Goal: Task Accomplishment & Management: Manage account settings

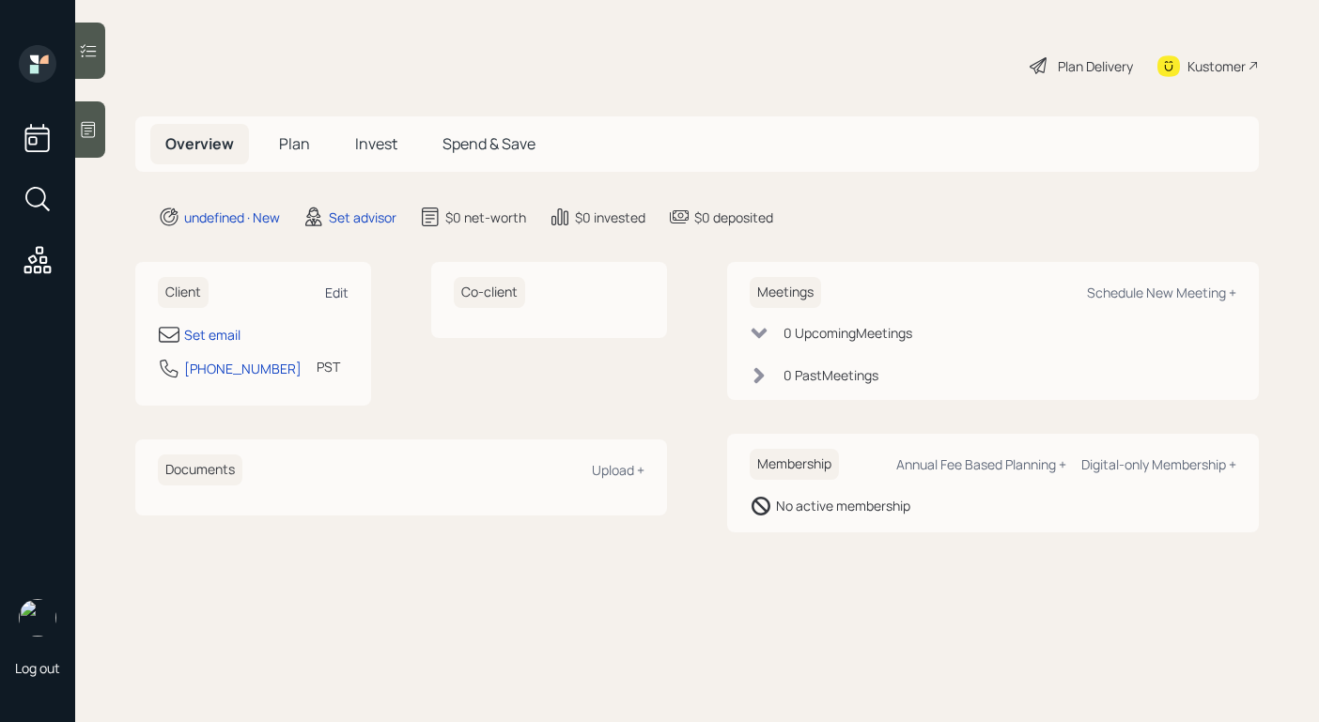
click at [338, 295] on div "Edit" at bounding box center [336, 293] width 23 height 18
select select "America/Los_Angeles"
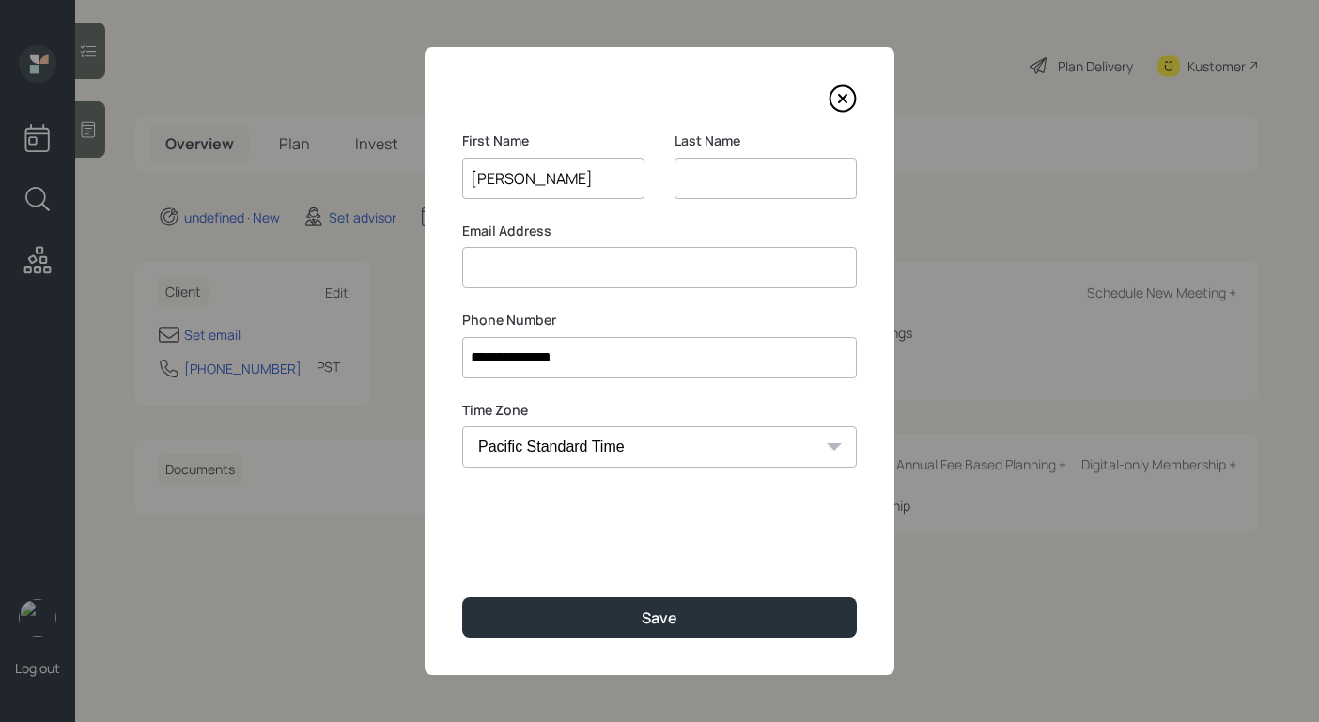
type input "[PERSON_NAME]"
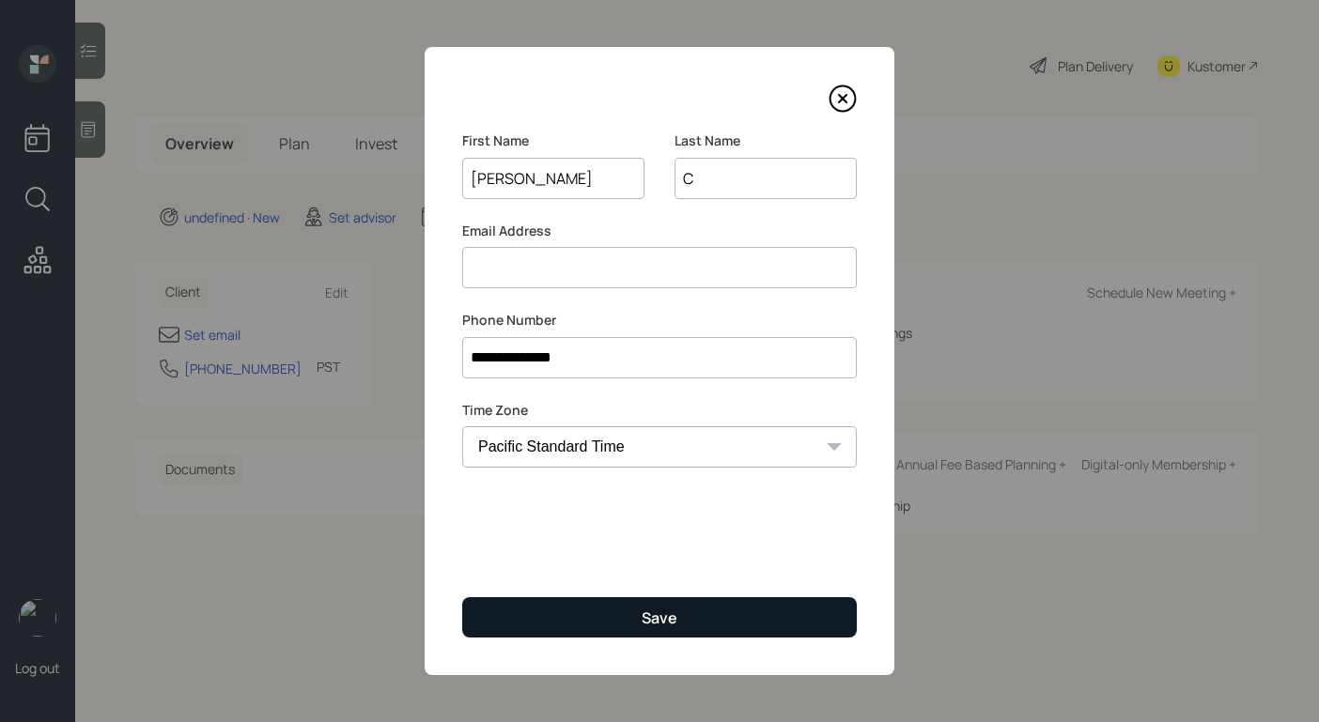
type input "C"
click at [656, 622] on div "Save" at bounding box center [659, 618] width 36 height 21
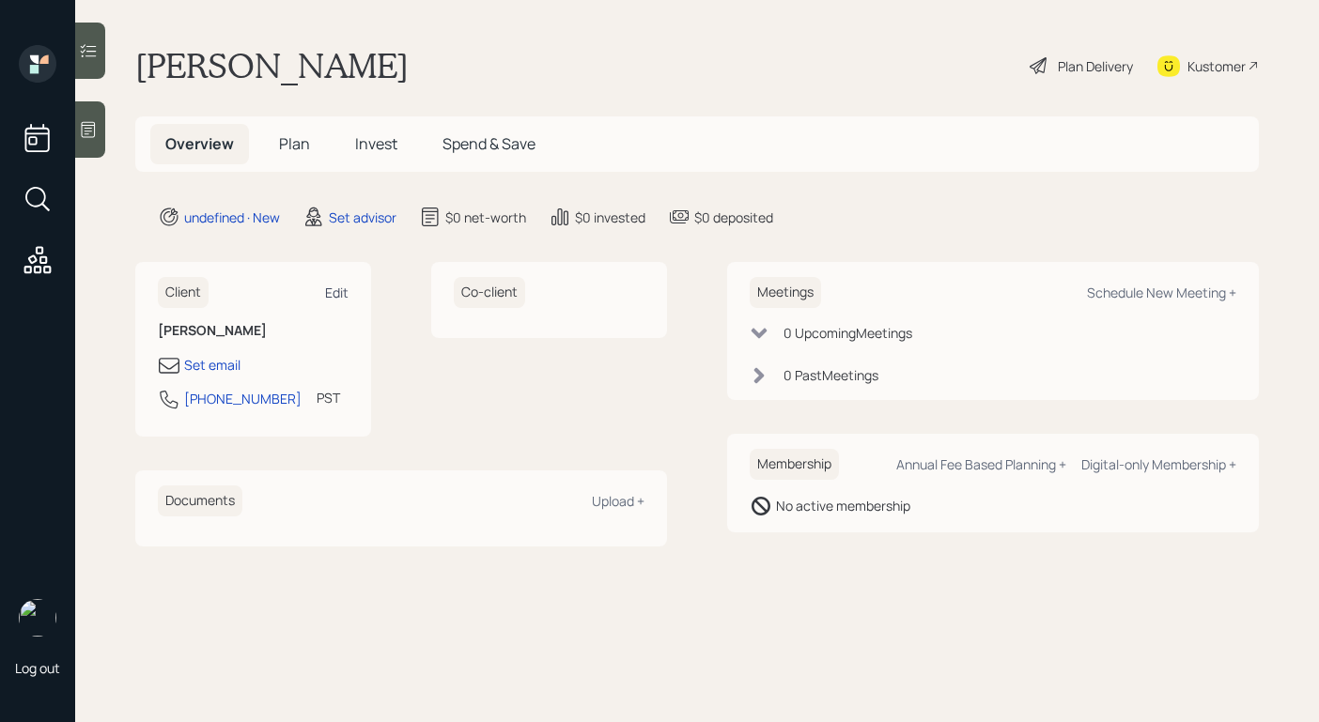
click at [342, 296] on div "Edit" at bounding box center [336, 293] width 23 height 18
select select "America/Los_Angeles"
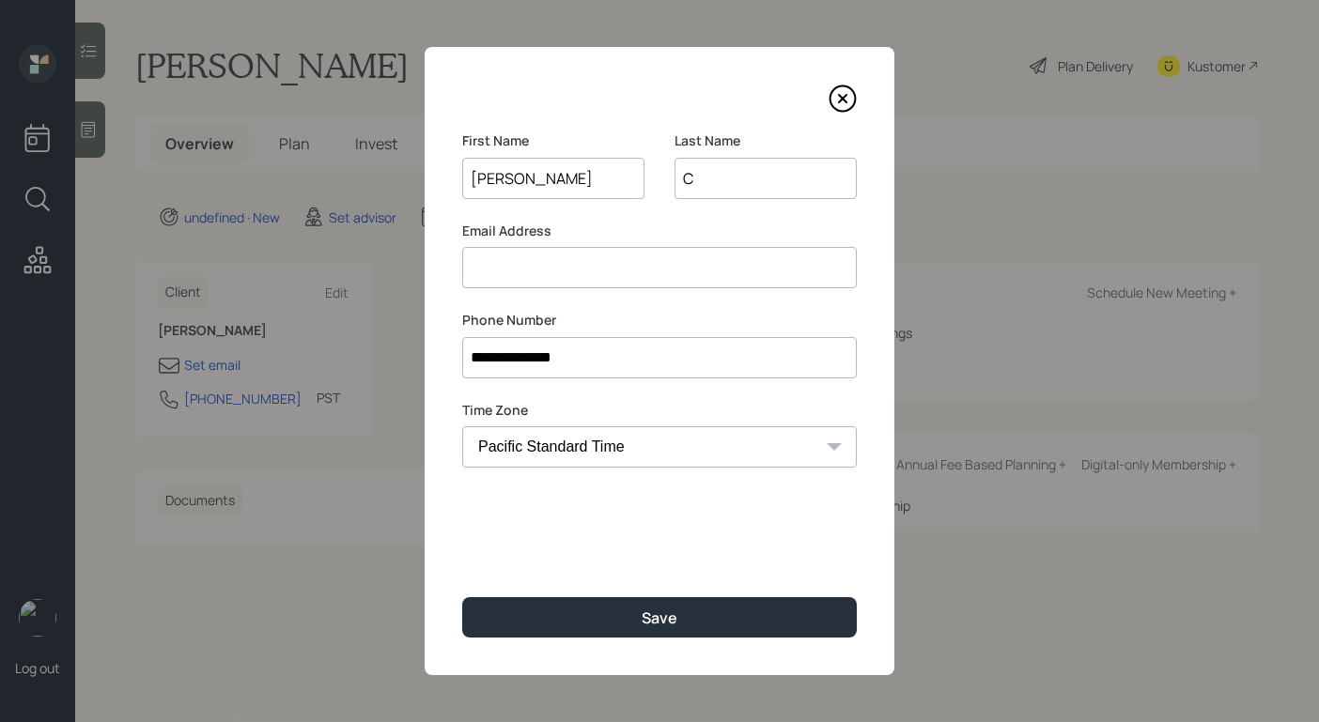
click at [659, 264] on input at bounding box center [659, 267] width 394 height 41
click at [528, 270] on input "[EMAIL_ADDRESS][DOMAIN_NAME]" at bounding box center [659, 267] width 394 height 41
type input "[EMAIL_ADDRESS][DOMAIN_NAME]"
click at [707, 173] on input "C" at bounding box center [765, 178] width 182 height 41
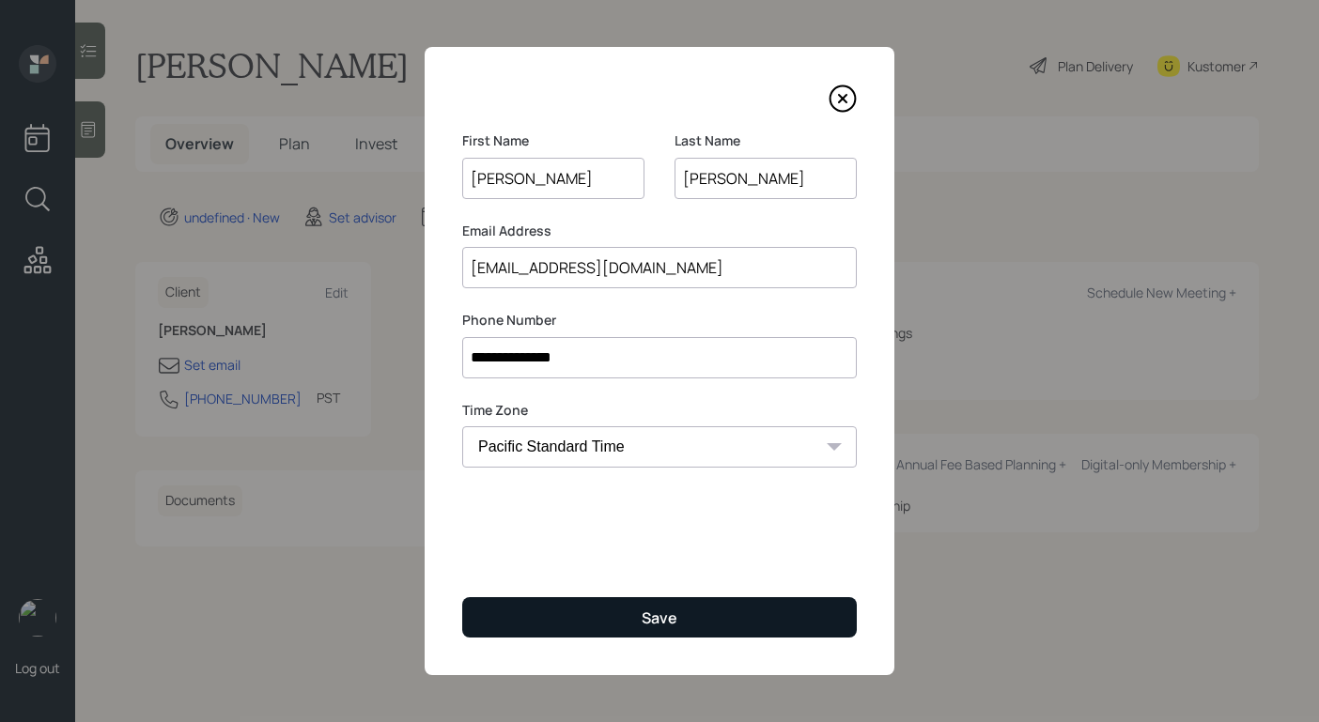
type input "[PERSON_NAME]"
click at [675, 611] on div "Save" at bounding box center [659, 618] width 36 height 21
